Goal: Task Accomplishment & Management: Manage account settings

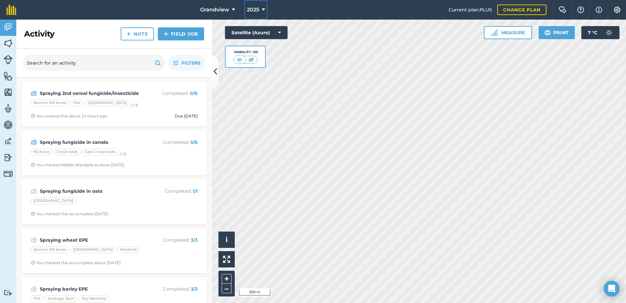
click at [260, 9] on button "2025" at bounding box center [255, 10] width 23 height 20
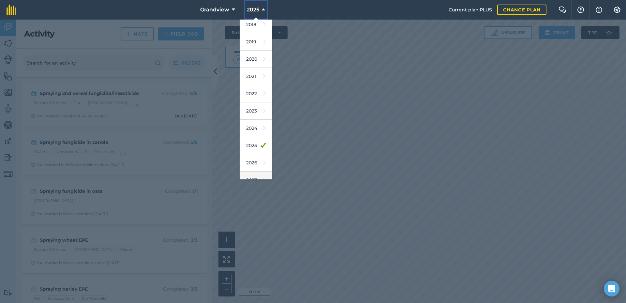
scroll to position [30, 0]
click at [251, 154] on link "2026" at bounding box center [256, 153] width 33 height 17
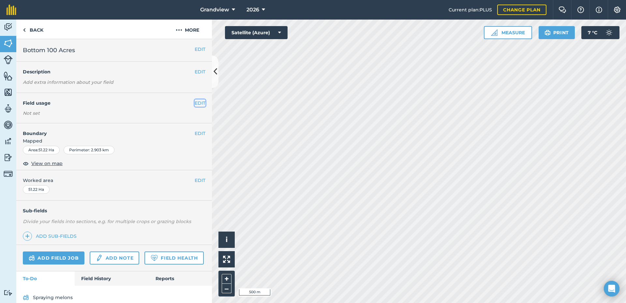
click at [195, 104] on button "EDIT" at bounding box center [200, 102] width 11 height 7
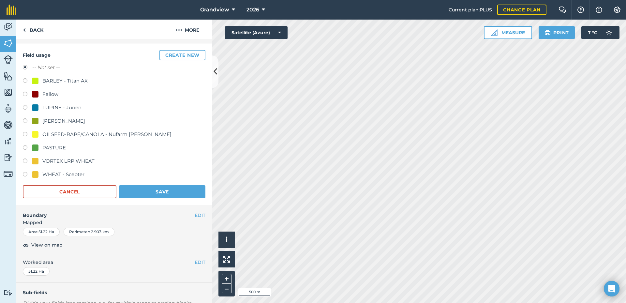
scroll to position [65, 0]
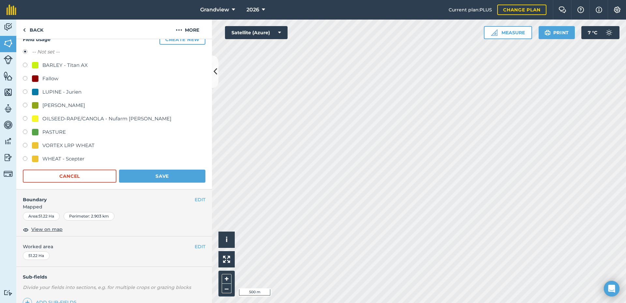
click at [24, 77] on label at bounding box center [27, 79] width 9 height 7
radio input "true"
radio input "false"
click at [160, 175] on button "Save" at bounding box center [162, 176] width 86 height 13
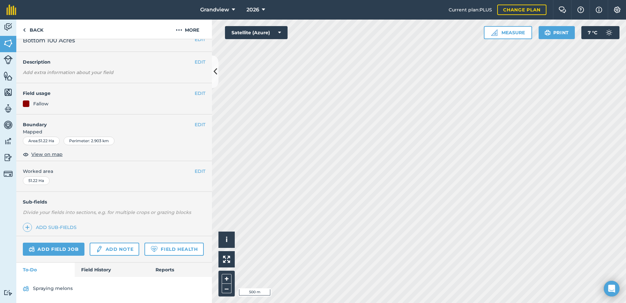
scroll to position [0, 0]
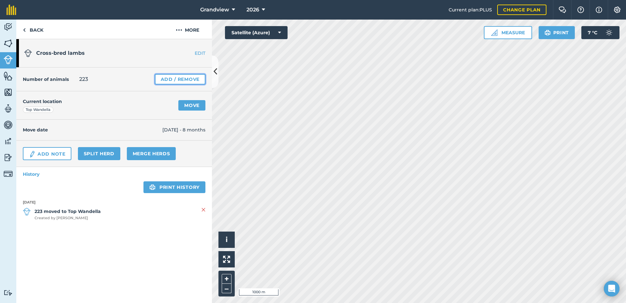
click at [190, 78] on link "Add / Remove" at bounding box center [180, 79] width 51 height 10
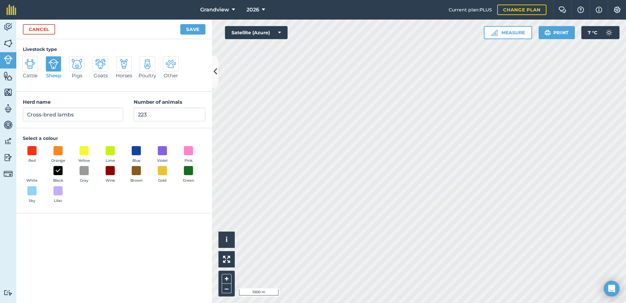
click at [195, 77] on div "Cattle Sheep Pigs Goats Horses Poultry Other" at bounding box center [114, 70] width 183 height 29
click at [49, 29] on link "Cancel" at bounding box center [39, 29] width 32 height 10
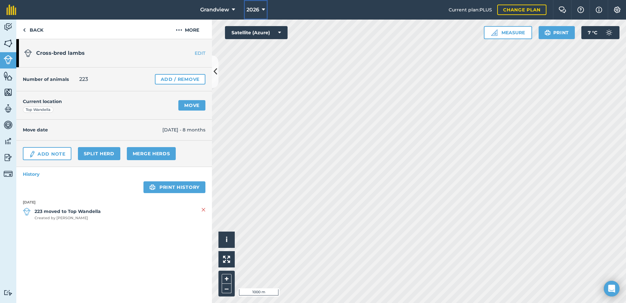
click at [254, 7] on span "2026" at bounding box center [253, 10] width 13 height 8
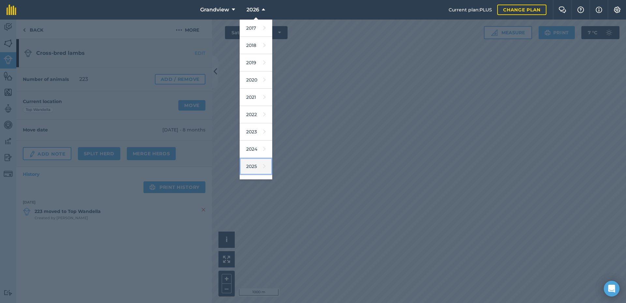
click at [257, 167] on link "2025" at bounding box center [256, 166] width 33 height 17
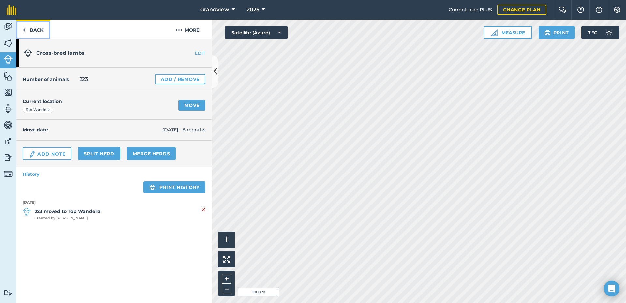
click at [33, 30] on link "Back" at bounding box center [33, 29] width 34 height 19
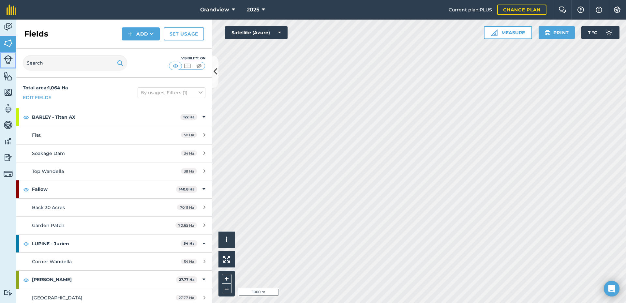
click at [6, 62] on img at bounding box center [8, 59] width 9 height 9
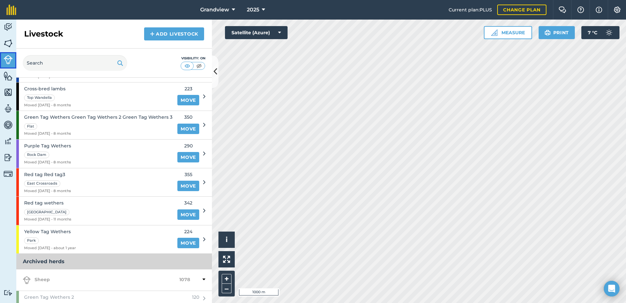
scroll to position [33, 0]
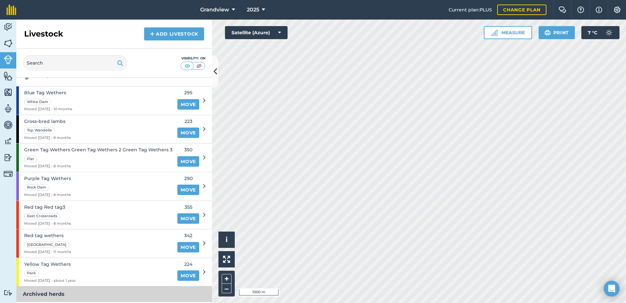
click at [203, 128] on icon at bounding box center [204, 129] width 2 height 6
click at [181, 133] on link "Move" at bounding box center [188, 132] width 22 height 10
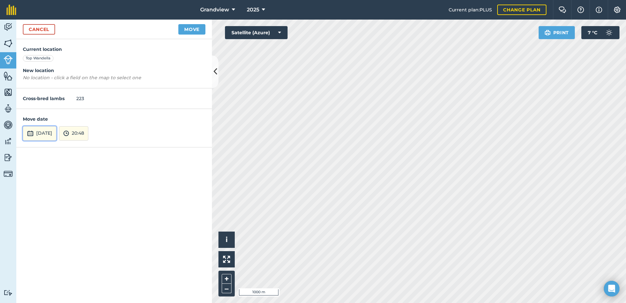
click at [53, 135] on button "[DATE]" at bounding box center [40, 133] width 34 height 14
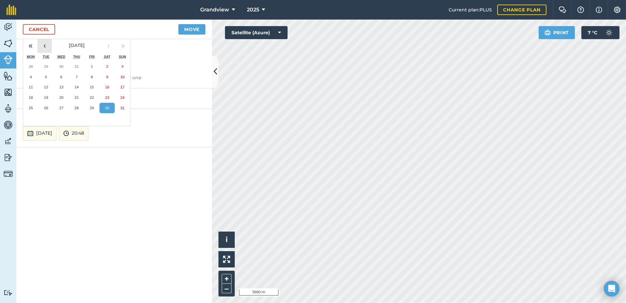
click at [43, 45] on button "‹" at bounding box center [44, 45] width 14 height 14
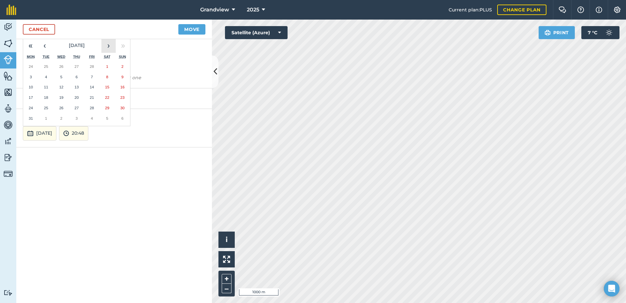
click at [110, 48] on button "›" at bounding box center [108, 45] width 14 height 14
click at [80, 68] on button "3" at bounding box center [76, 66] width 15 height 10
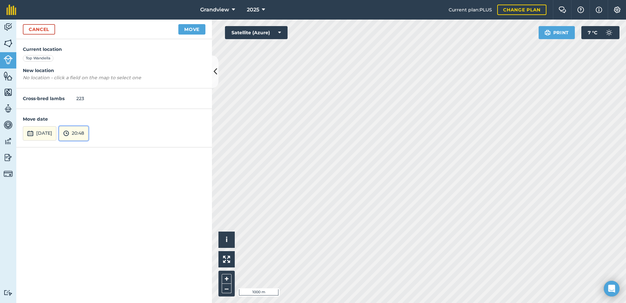
click at [88, 135] on button "20:48" at bounding box center [73, 133] width 29 height 14
click at [82, 107] on button "09:30" at bounding box center [74, 106] width 31 height 10
click at [49, 77] on em "No location - click a field on the map to select one" at bounding box center [82, 78] width 118 height 6
click at [195, 29] on button "Move" at bounding box center [191, 29] width 27 height 10
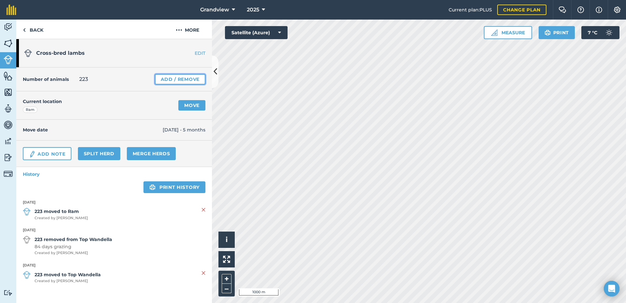
click at [193, 77] on link "Add / Remove" at bounding box center [180, 79] width 51 height 10
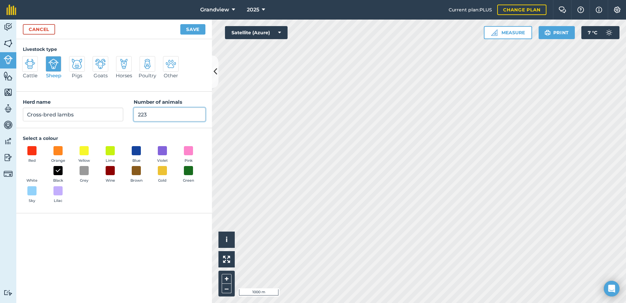
drag, startPoint x: 138, startPoint y: 115, endPoint x: 131, endPoint y: 116, distance: 7.0
click at [130, 117] on div "Herd name Cross-bred lambs Number of animals 223" at bounding box center [114, 110] width 196 height 37
type input "0"
click at [195, 28] on button "Save" at bounding box center [192, 29] width 25 height 10
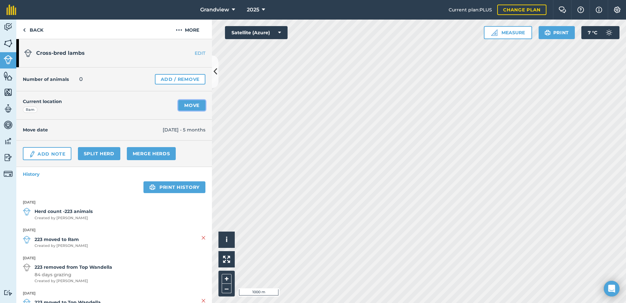
click at [183, 103] on link "Move" at bounding box center [191, 105] width 27 height 10
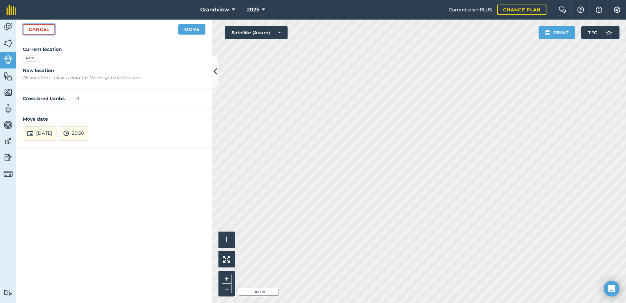
click at [39, 28] on link "Cancel" at bounding box center [39, 29] width 32 height 10
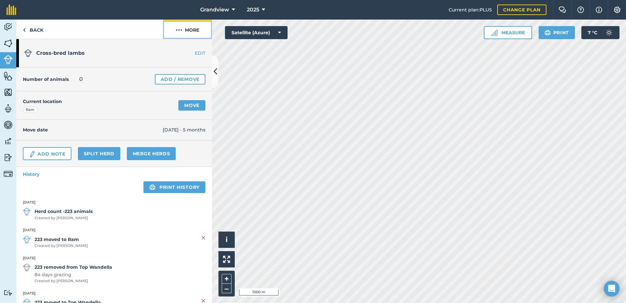
click at [183, 29] on button "More" at bounding box center [187, 29] width 49 height 19
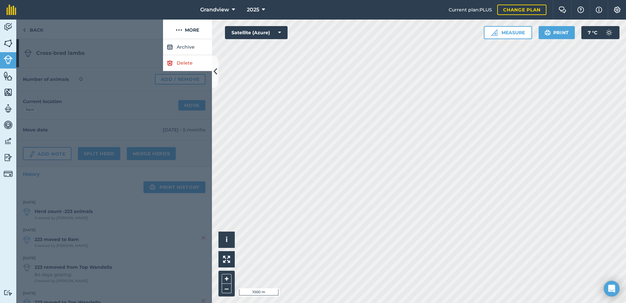
click at [147, 49] on div at bounding box center [114, 171] width 196 height 264
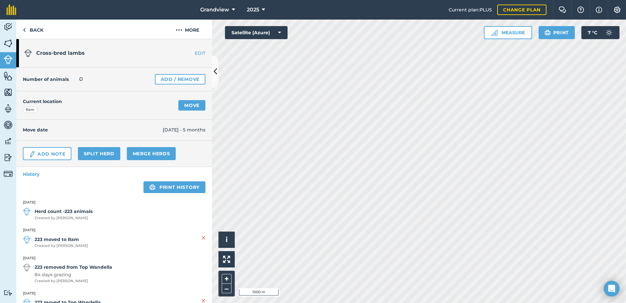
click at [26, 213] on img at bounding box center [27, 212] width 8 height 8
click at [43, 212] on strong "Herd count -223 animals" at bounding box center [64, 211] width 58 height 7
click at [47, 211] on strong "Herd count -223 animals" at bounding box center [64, 211] width 58 height 7
click at [33, 175] on link "History" at bounding box center [114, 174] width 196 height 14
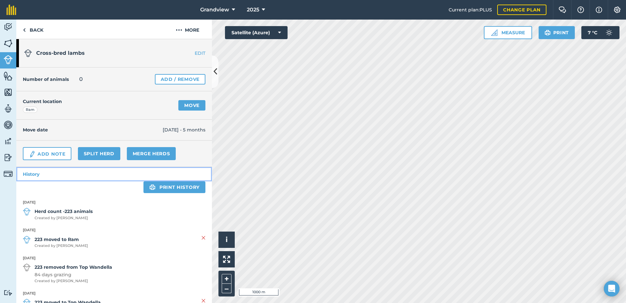
click at [33, 175] on link "History" at bounding box center [114, 174] width 196 height 14
click at [61, 196] on ul "[DATE] Herd count -223 animals Created by [PERSON_NAME] [DATE] 223 moved to Ram…" at bounding box center [114, 259] width 196 height 132
click at [37, 173] on link "History" at bounding box center [114, 174] width 196 height 14
click at [194, 53] on link "EDIT" at bounding box center [191, 53] width 41 height 7
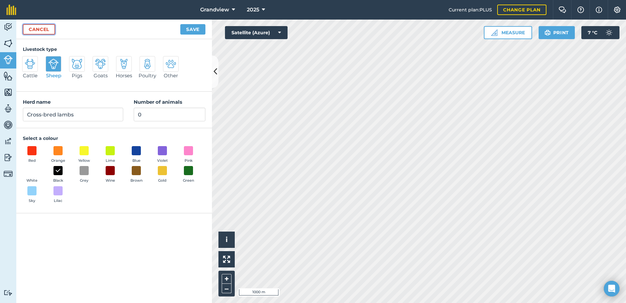
click at [45, 28] on link "Cancel" at bounding box center [39, 29] width 32 height 10
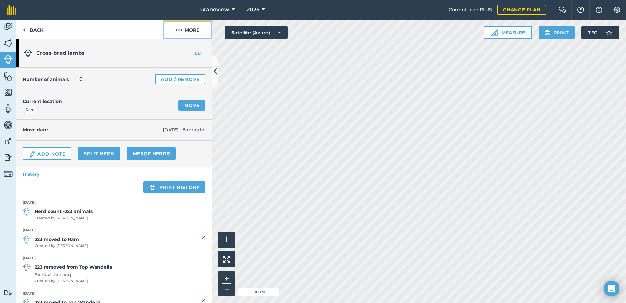
click at [184, 27] on button "More" at bounding box center [187, 29] width 49 height 19
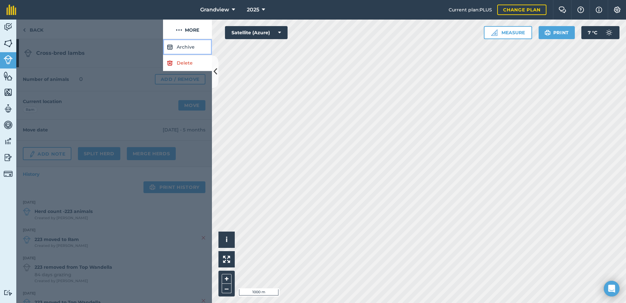
click at [183, 47] on button "Archive" at bounding box center [187, 47] width 49 height 16
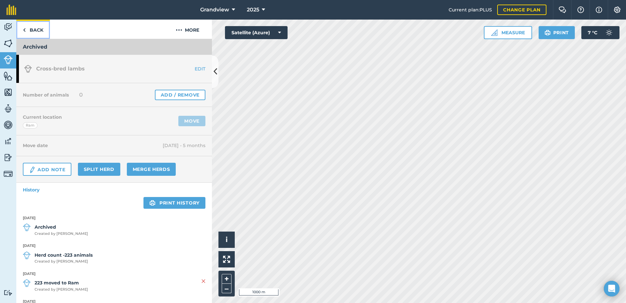
click at [35, 30] on link "Back" at bounding box center [33, 29] width 34 height 19
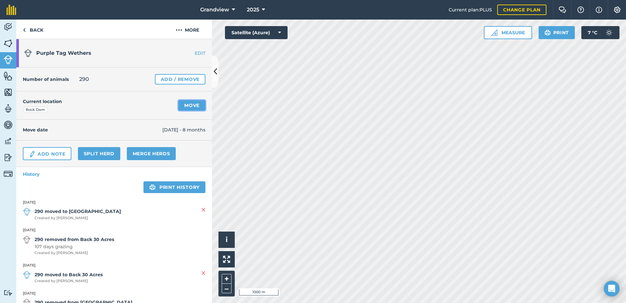
click at [186, 102] on link "Move" at bounding box center [191, 105] width 27 height 10
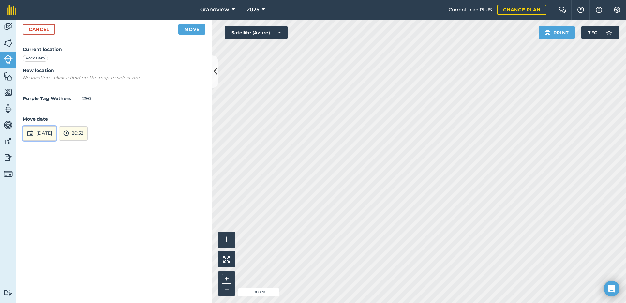
click at [56, 133] on button "[DATE]" at bounding box center [40, 133] width 34 height 14
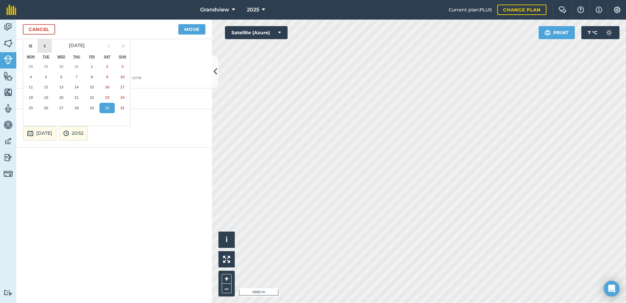
click at [45, 44] on button "‹" at bounding box center [44, 45] width 14 height 14
click at [80, 65] on button "3" at bounding box center [76, 66] width 15 height 10
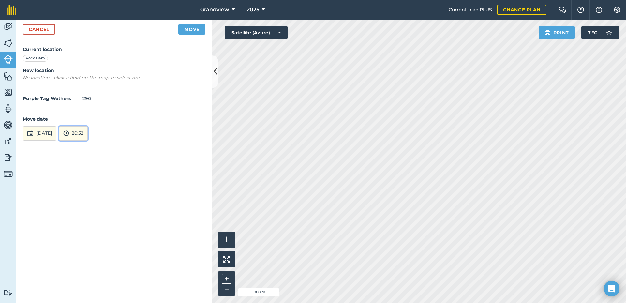
click at [88, 134] on button "20:52" at bounding box center [73, 133] width 29 height 14
click at [84, 72] on button "11:30" at bounding box center [74, 71] width 31 height 10
click at [197, 30] on button "Move" at bounding box center [191, 29] width 27 height 10
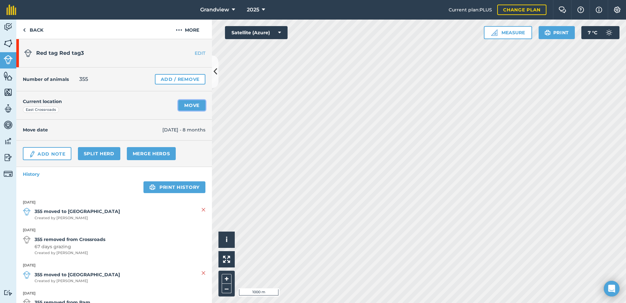
click at [192, 106] on link "Move" at bounding box center [191, 105] width 27 height 10
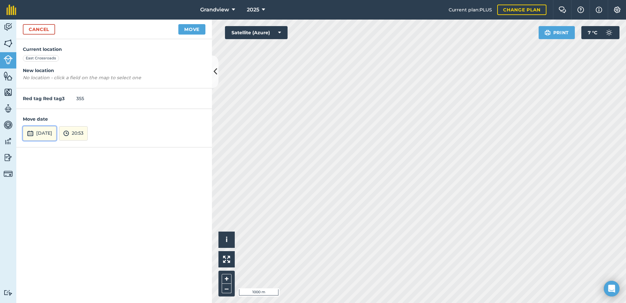
click at [49, 131] on button "[DATE]" at bounding box center [40, 133] width 34 height 14
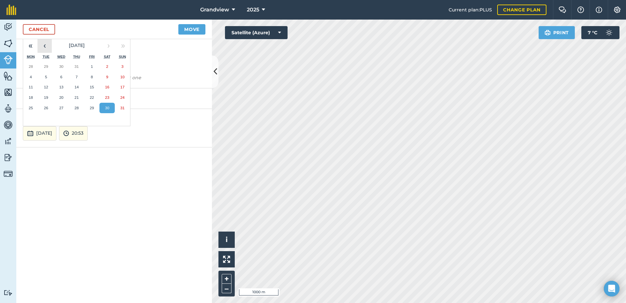
click at [46, 45] on button "‹" at bounding box center [44, 45] width 14 height 14
click at [90, 66] on button "4" at bounding box center [91, 66] width 15 height 10
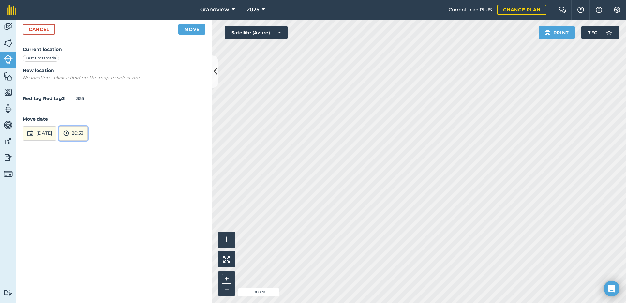
click at [87, 133] on button "20:53" at bounding box center [73, 133] width 29 height 14
click at [87, 87] on button "14:30" at bounding box center [74, 86] width 31 height 10
click at [197, 28] on button "Move" at bounding box center [191, 29] width 27 height 10
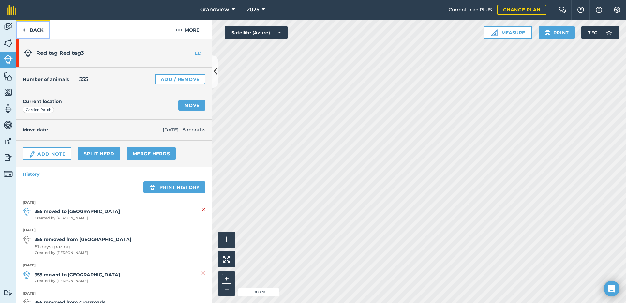
click at [35, 29] on link "Back" at bounding box center [33, 29] width 34 height 19
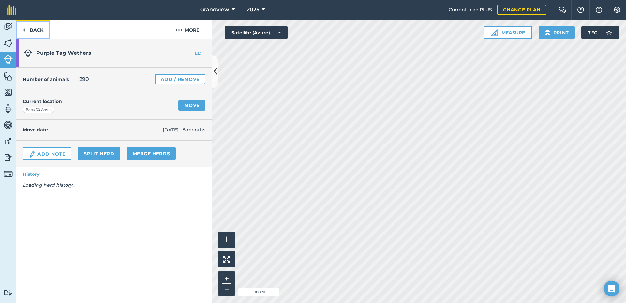
click at [35, 29] on link "Back" at bounding box center [33, 29] width 34 height 19
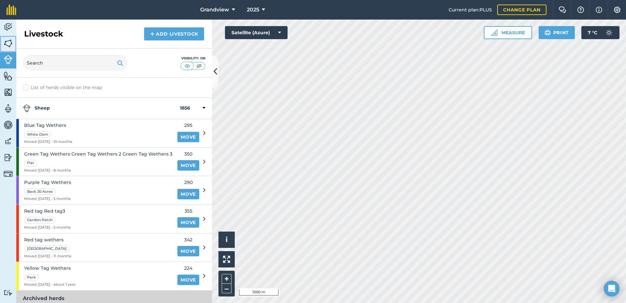
click at [7, 41] on img at bounding box center [8, 43] width 9 height 10
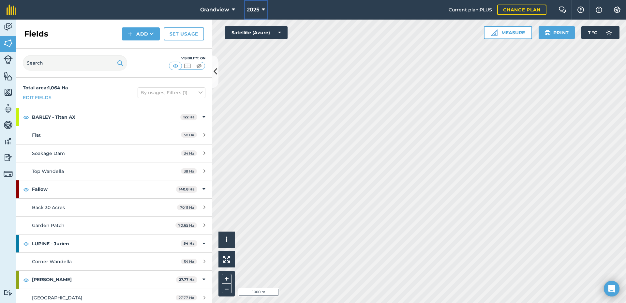
click at [256, 9] on span "2025" at bounding box center [253, 10] width 12 height 8
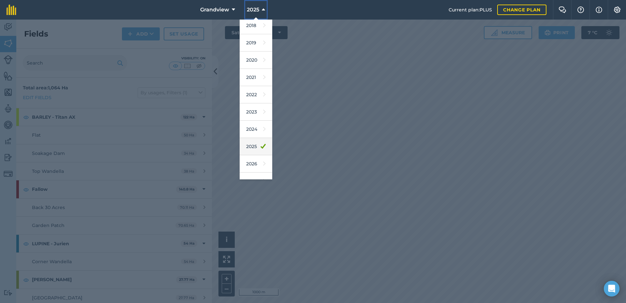
scroll to position [30, 0]
click at [248, 154] on link "2026" at bounding box center [256, 153] width 33 height 17
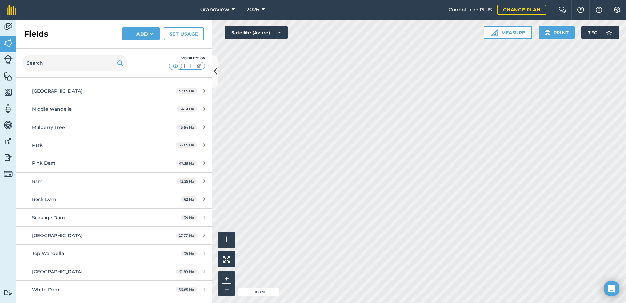
scroll to position [293, 0]
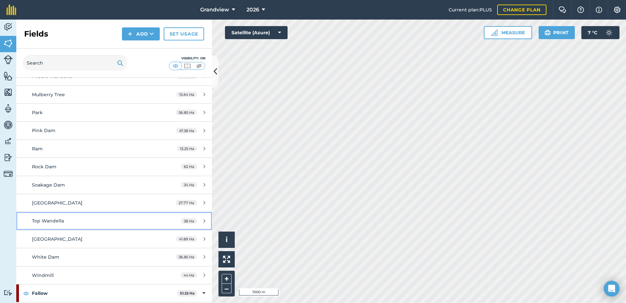
click at [203, 221] on icon at bounding box center [204, 220] width 2 height 5
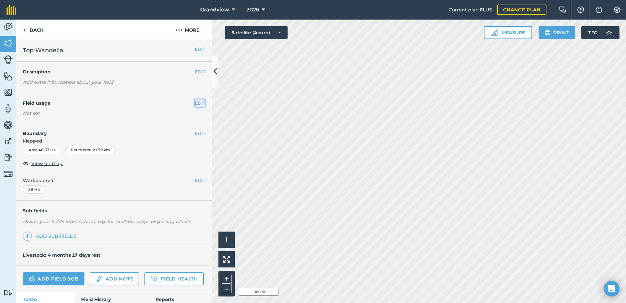
click at [195, 104] on button "EDIT" at bounding box center [200, 102] width 11 height 7
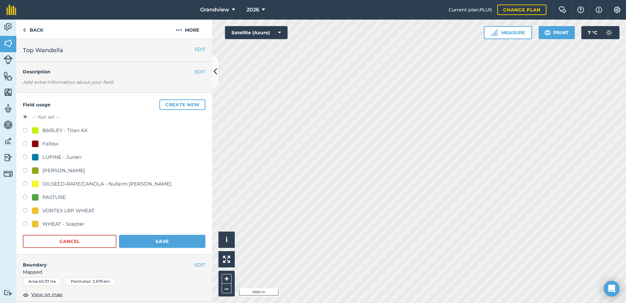
click at [26, 144] on label at bounding box center [27, 144] width 9 height 7
radio input "true"
radio input "false"
click at [151, 239] on button "Save" at bounding box center [162, 241] width 86 height 13
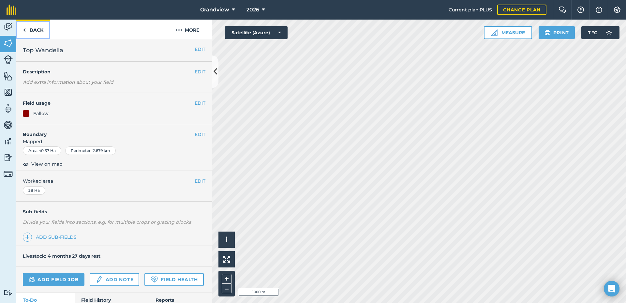
click at [30, 31] on link "Back" at bounding box center [33, 29] width 34 height 19
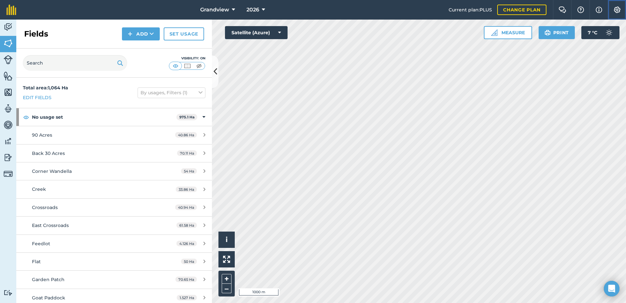
click at [617, 10] on img at bounding box center [617, 10] width 8 height 7
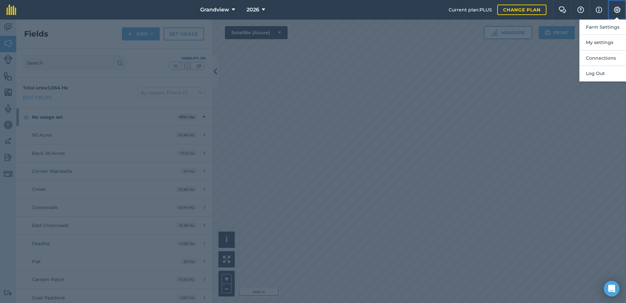
click at [616, 10] on img at bounding box center [617, 10] width 8 height 7
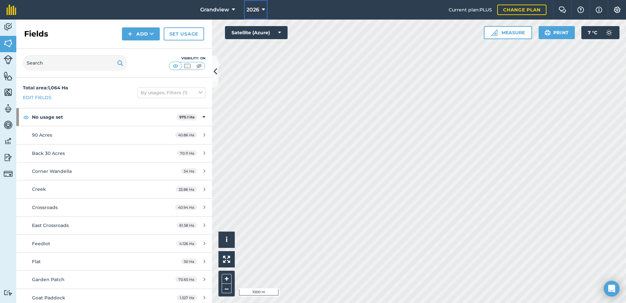
click at [254, 8] on span "2026" at bounding box center [253, 10] width 13 height 8
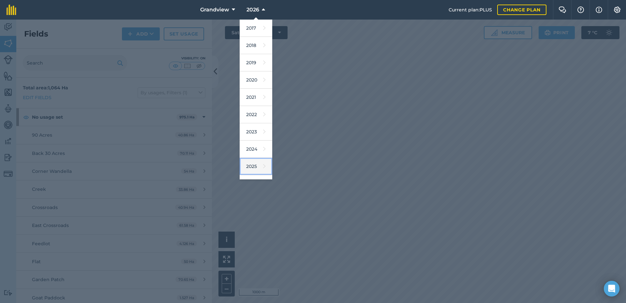
click at [254, 165] on link "2025" at bounding box center [256, 166] width 33 height 17
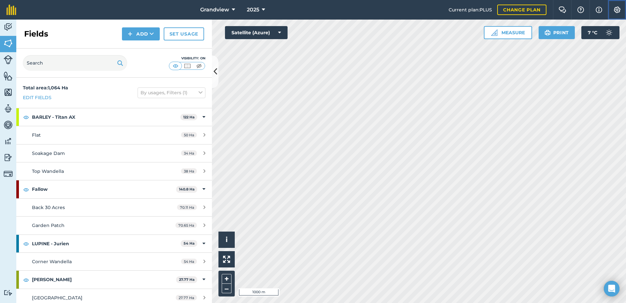
click at [616, 10] on img at bounding box center [617, 10] width 8 height 7
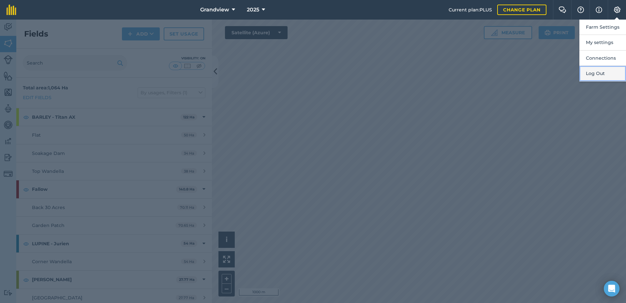
click at [594, 72] on button "Log Out" at bounding box center [602, 73] width 47 height 15
